Goal: Information Seeking & Learning: Learn about a topic

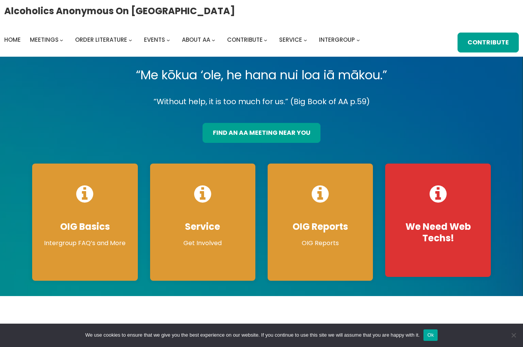
scroll to position [37, 0]
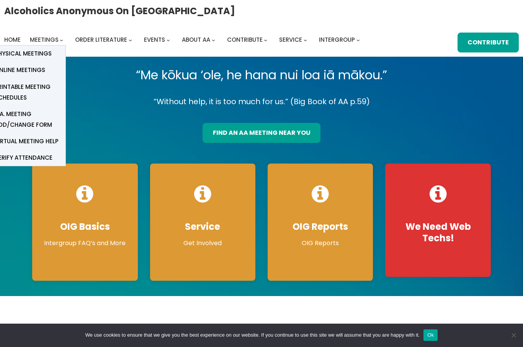
click at [46, 56] on span "Physical Meetings" at bounding box center [23, 53] width 57 height 11
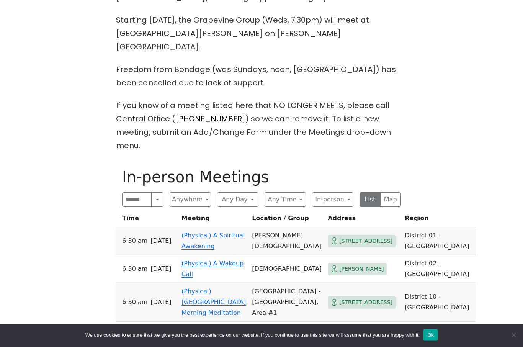
scroll to position [238, 0]
click at [253, 192] on button "Any Day" at bounding box center [237, 199] width 41 height 15
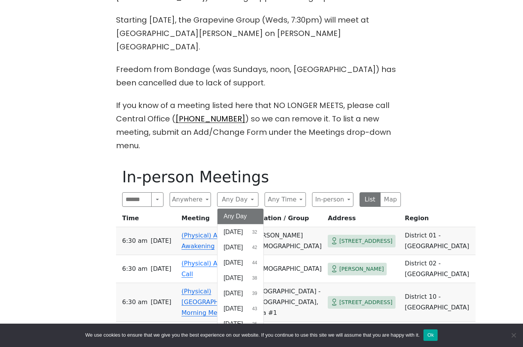
click at [243, 289] on span "Thursday" at bounding box center [233, 293] width 19 height 9
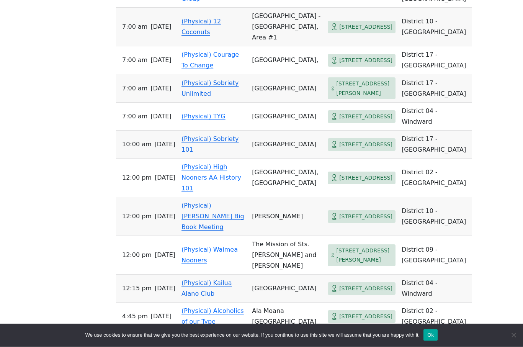
scroll to position [581, 0]
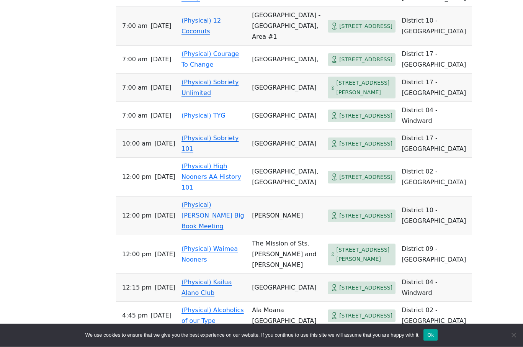
click at [210, 192] on link "(Physical) High Nooners AA History 101" at bounding box center [212, 177] width 60 height 29
